Goal: Find specific page/section: Find specific page/section

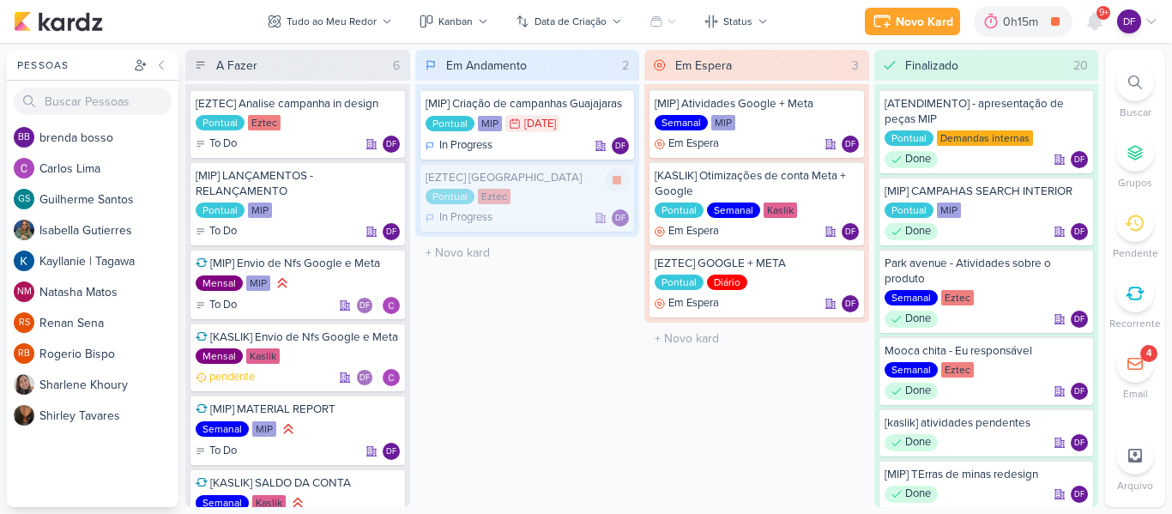
scroll to position [69, 0]
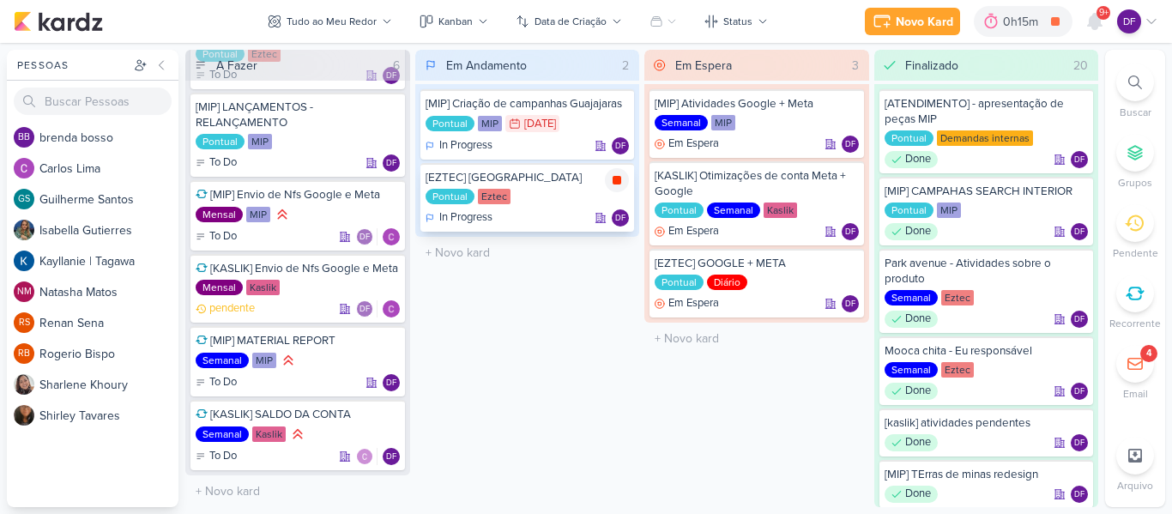
click at [617, 178] on icon at bounding box center [616, 180] width 9 height 9
click at [535, 179] on div "[EZTEC] [GEOGRAPHIC_DATA]" at bounding box center [527, 177] width 204 height 15
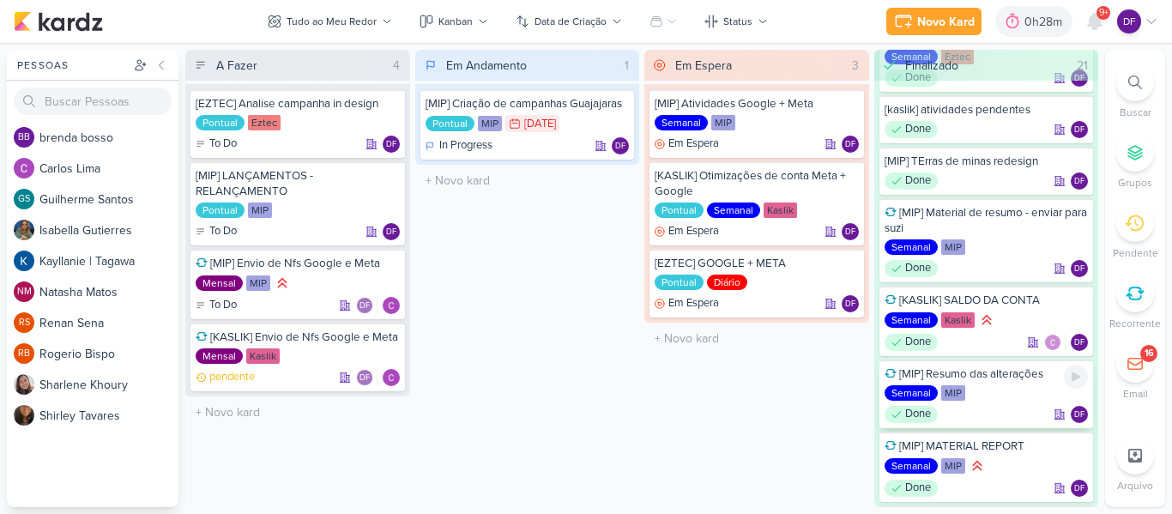
scroll to position [343, 0]
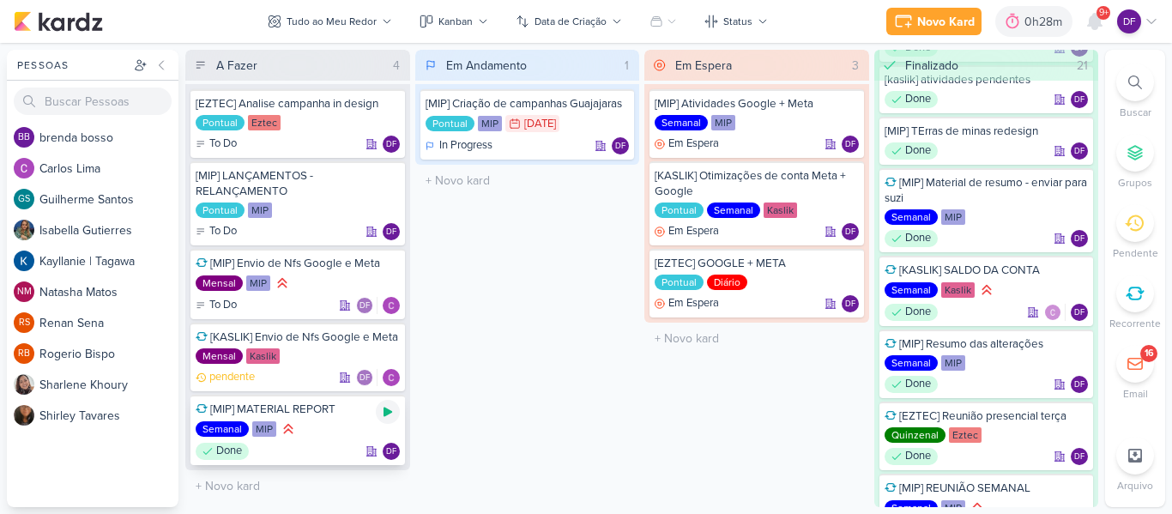
click at [396, 411] on div at bounding box center [388, 412] width 24 height 24
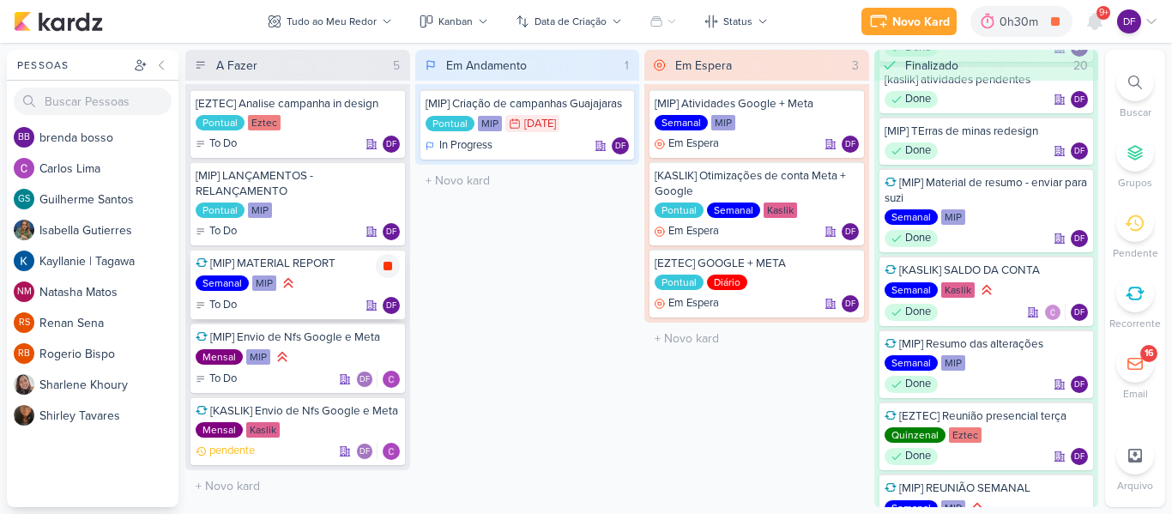
click at [384, 264] on icon at bounding box center [387, 266] width 9 height 9
